Goal: Task Accomplishment & Management: Manage account settings

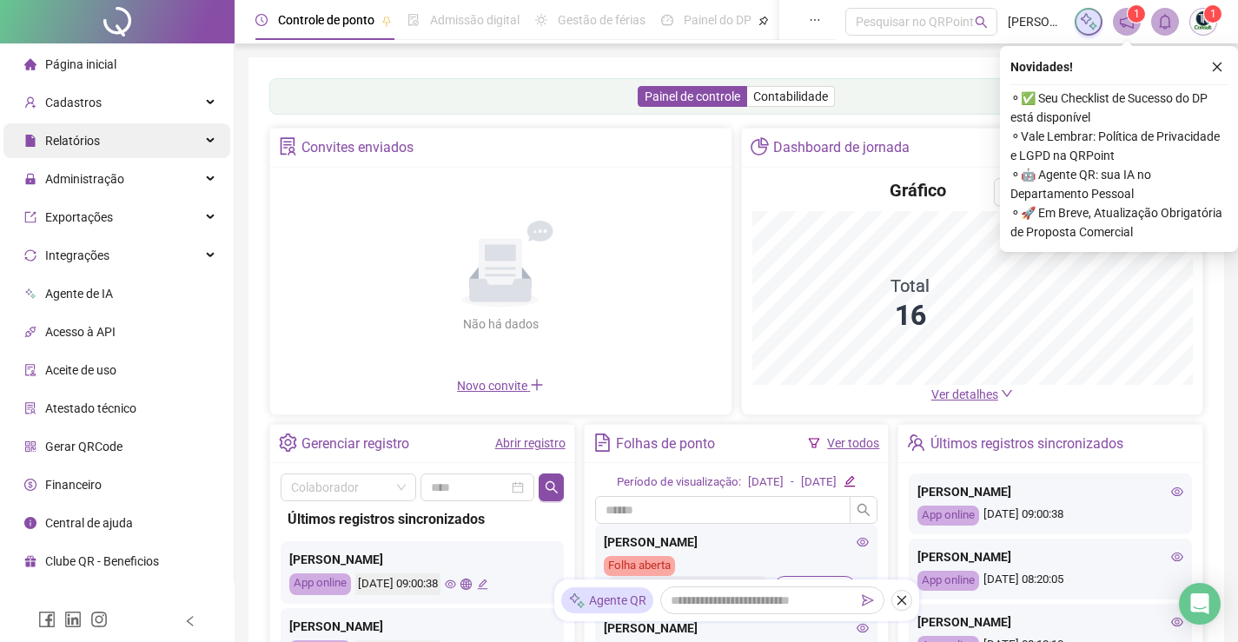
click at [142, 154] on div "Relatórios" at bounding box center [116, 140] width 227 height 35
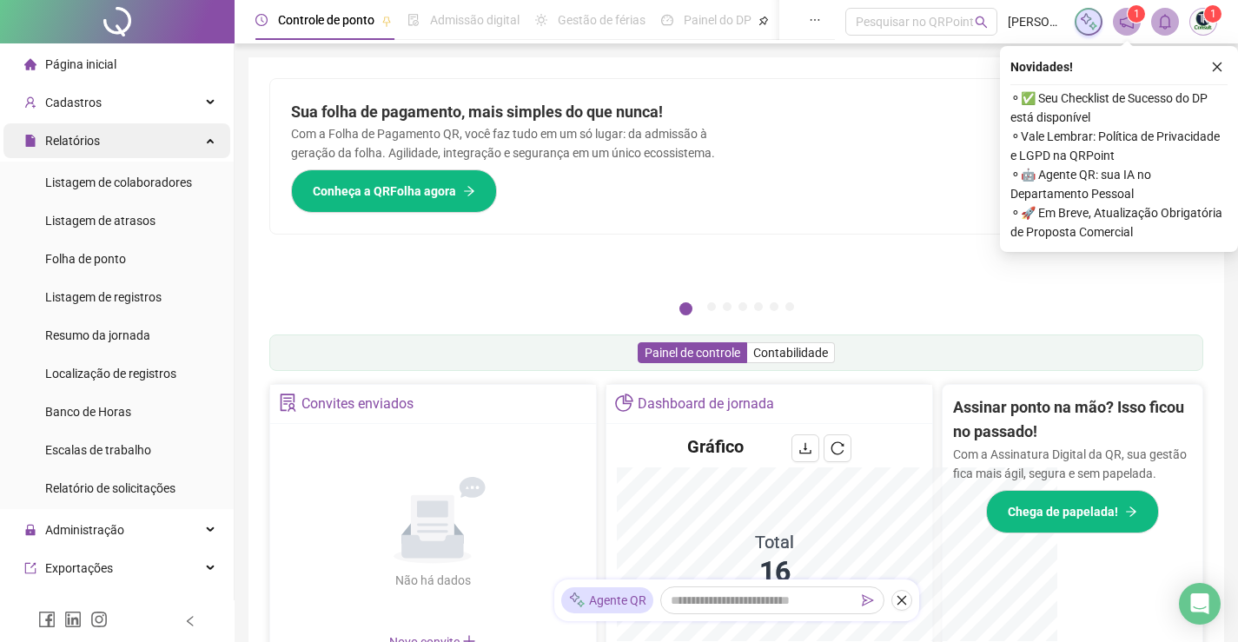
click at [126, 137] on div "Relatórios" at bounding box center [116, 140] width 227 height 35
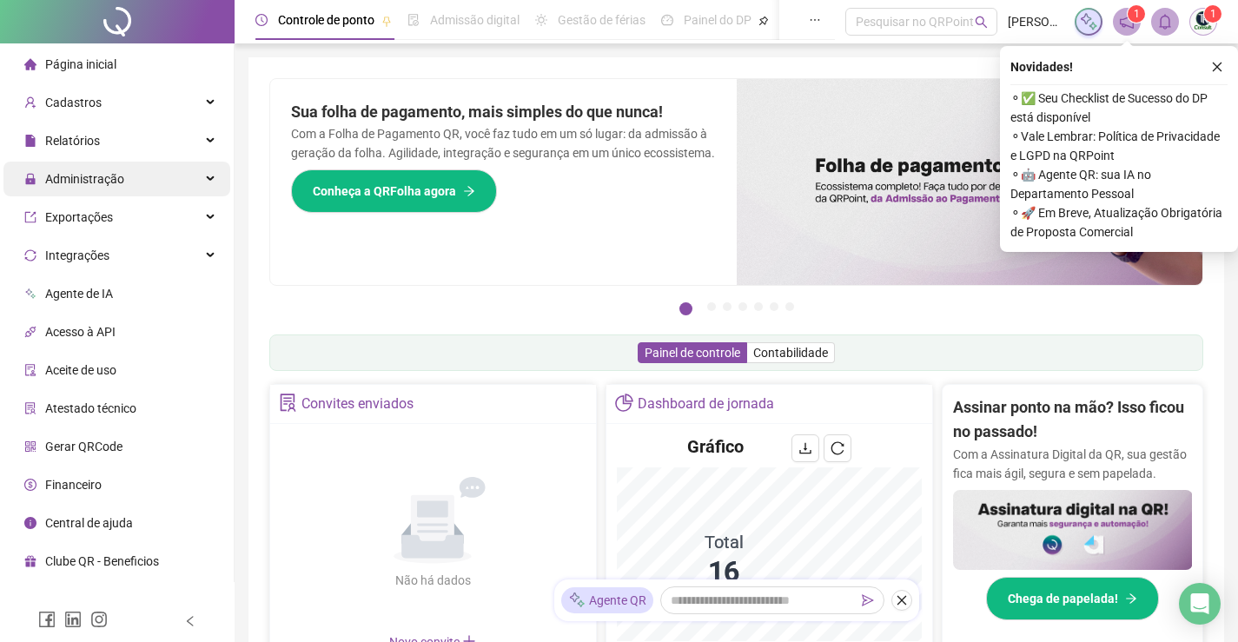
click at [143, 186] on div "Administração" at bounding box center [116, 179] width 227 height 35
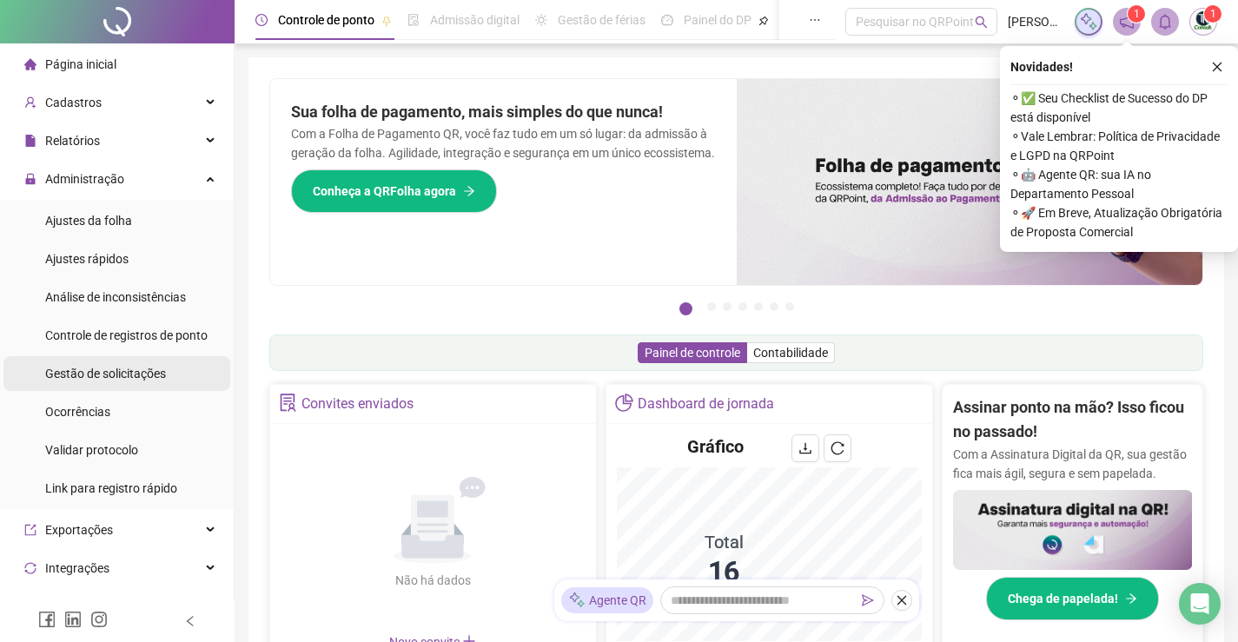
click at [52, 367] on span "Gestão de solicitações" at bounding box center [105, 374] width 121 height 14
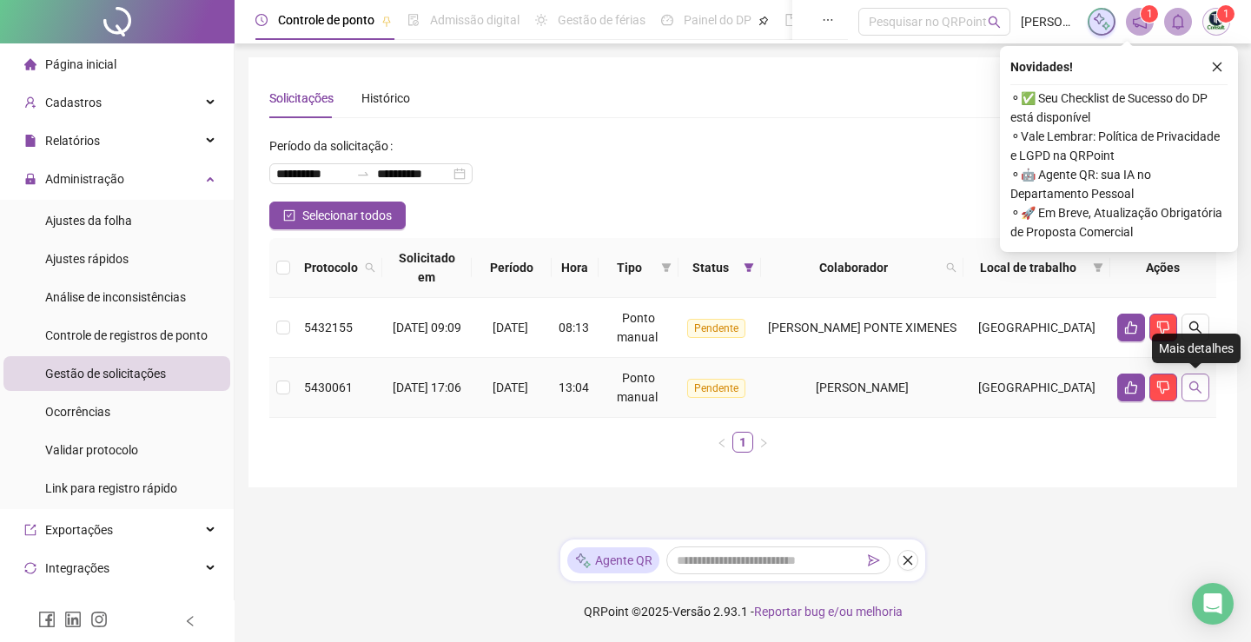
click at [1206, 391] on button "button" at bounding box center [1196, 388] width 28 height 28
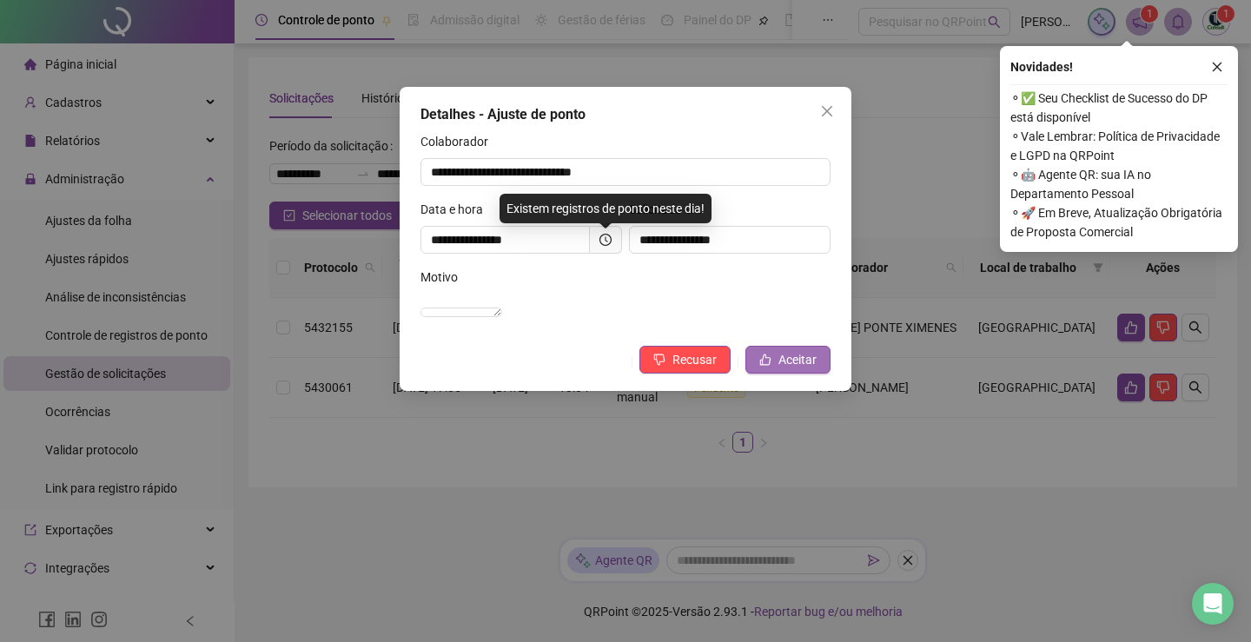
click at [793, 369] on span "Aceitar" at bounding box center [797, 359] width 38 height 19
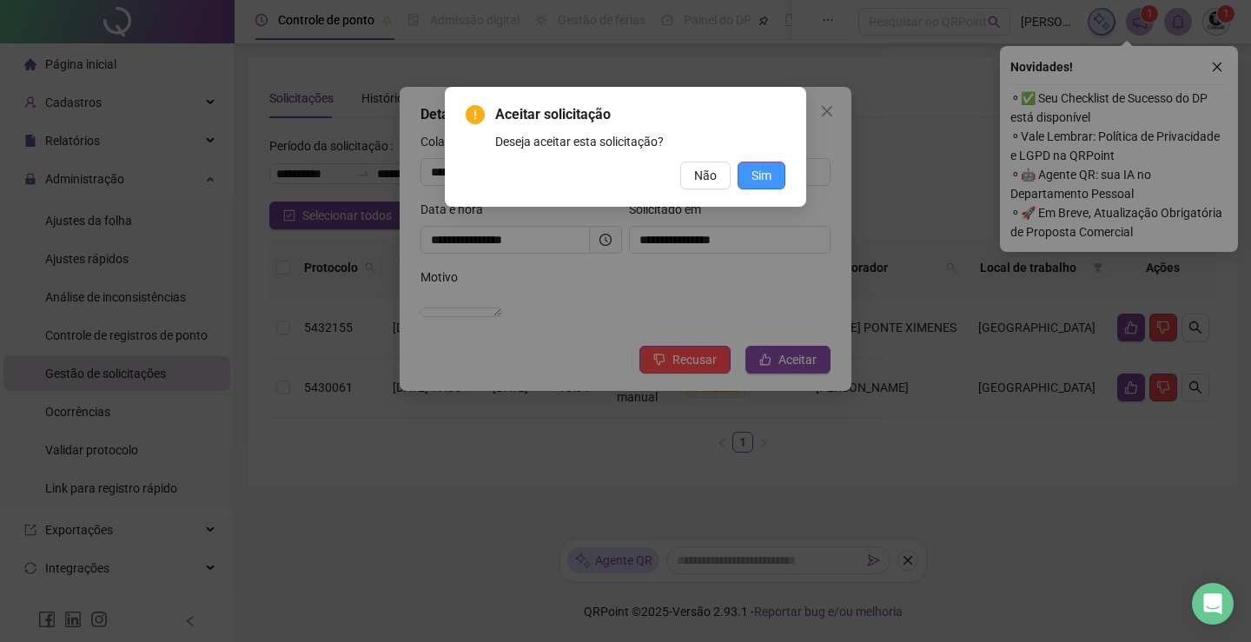
click at [754, 172] on span "Sim" at bounding box center [761, 175] width 20 height 19
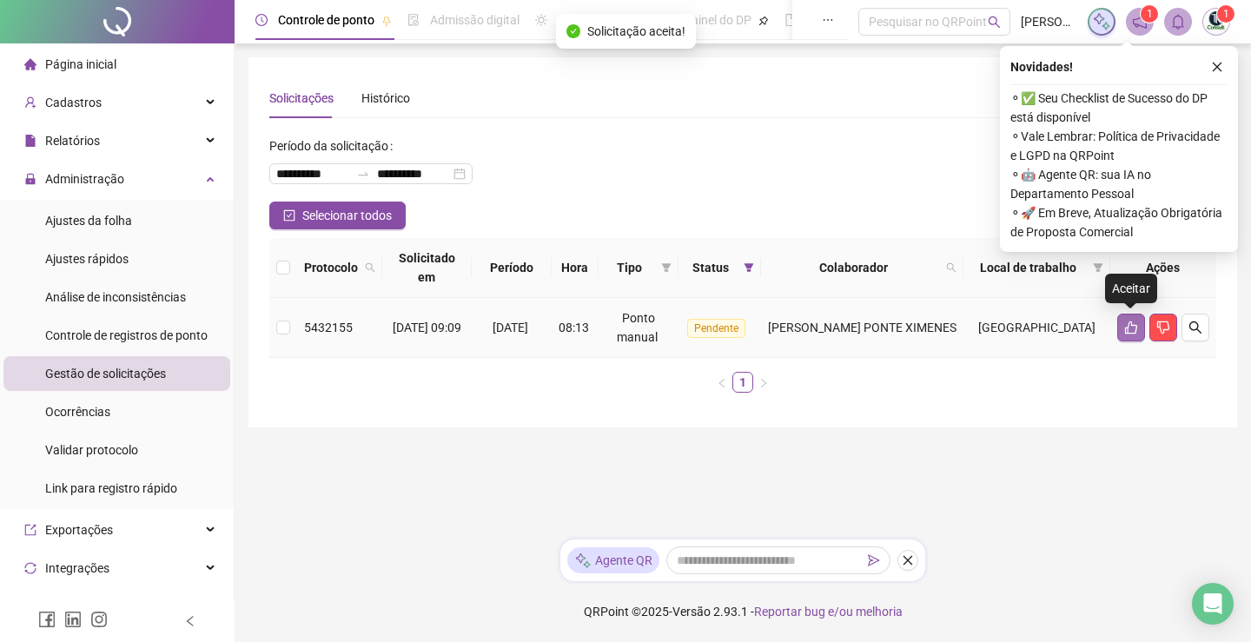
click at [1129, 329] on icon "like" at bounding box center [1131, 328] width 14 height 14
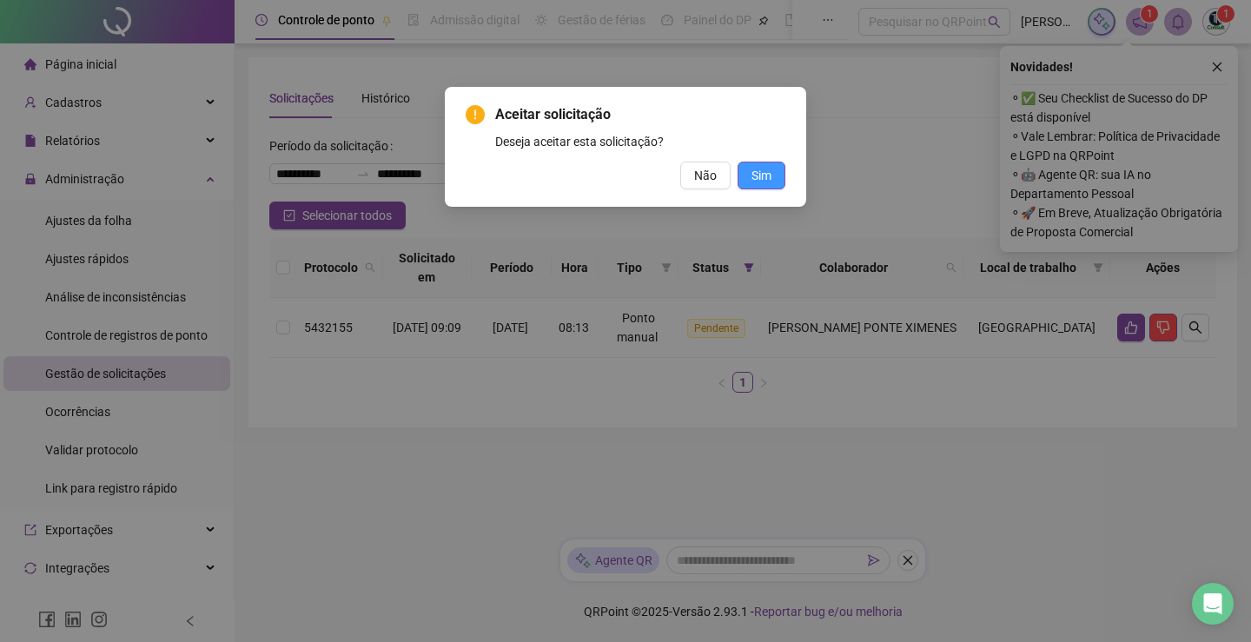
click at [767, 176] on span "Sim" at bounding box center [761, 175] width 20 height 19
